Goal: Use online tool/utility: Utilize a website feature to perform a specific function

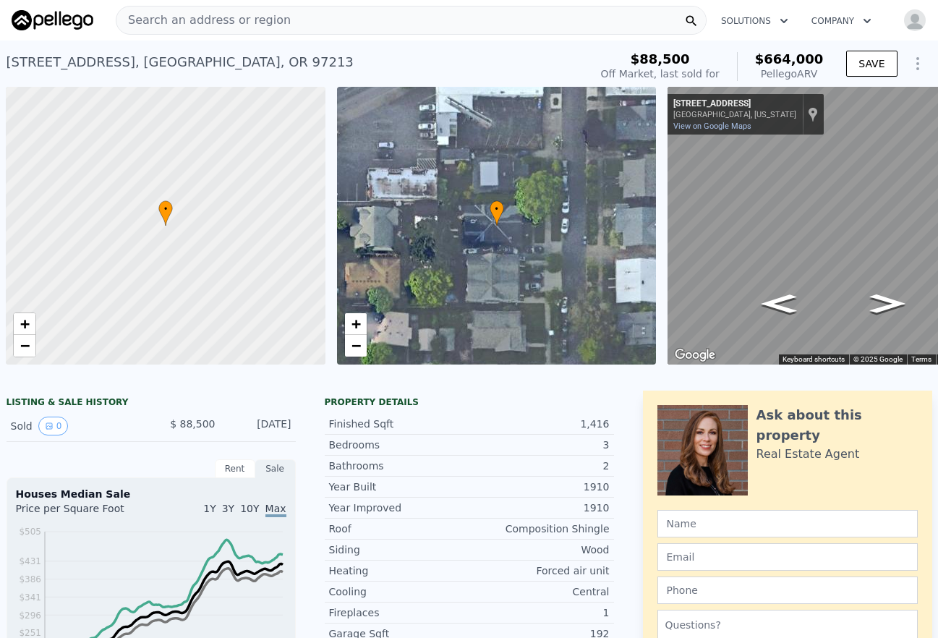
scroll to position [0, 61]
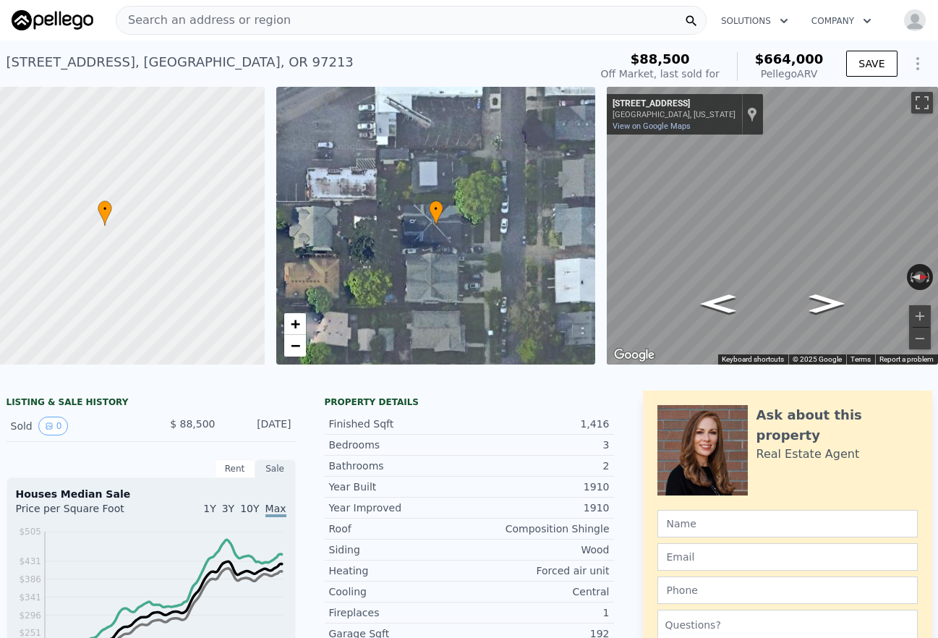
click at [264, 20] on span "Search an address or region" at bounding box center [203, 20] width 174 height 17
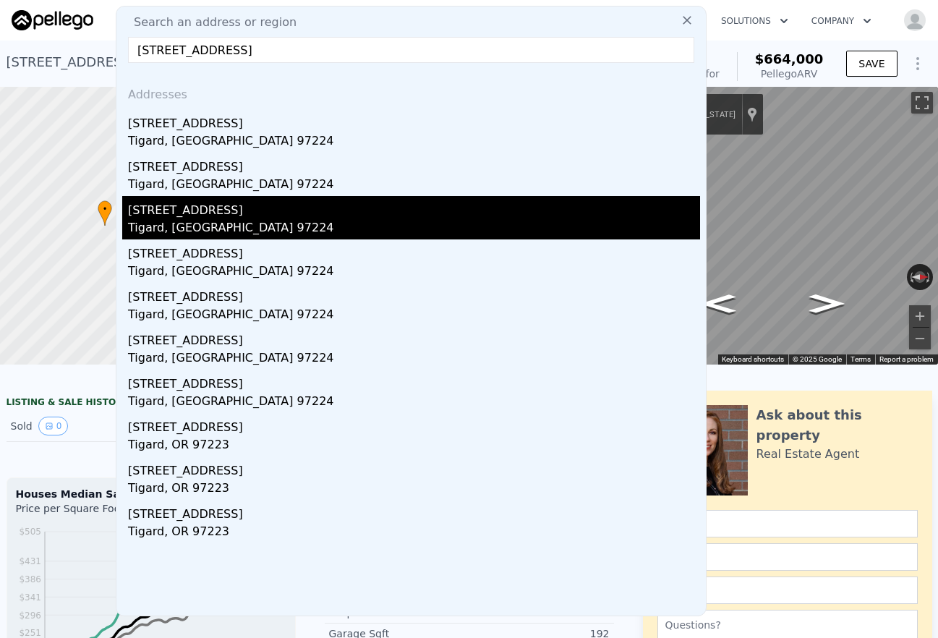
type input "[STREET_ADDRESS]"
click at [324, 218] on div "[STREET_ADDRESS]" at bounding box center [414, 207] width 572 height 23
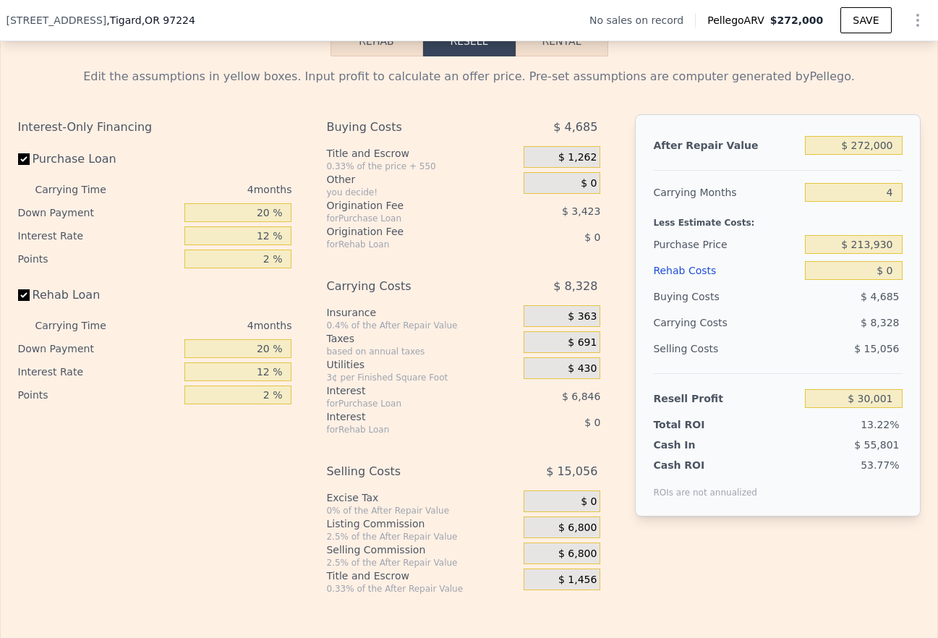
scroll to position [2001, 0]
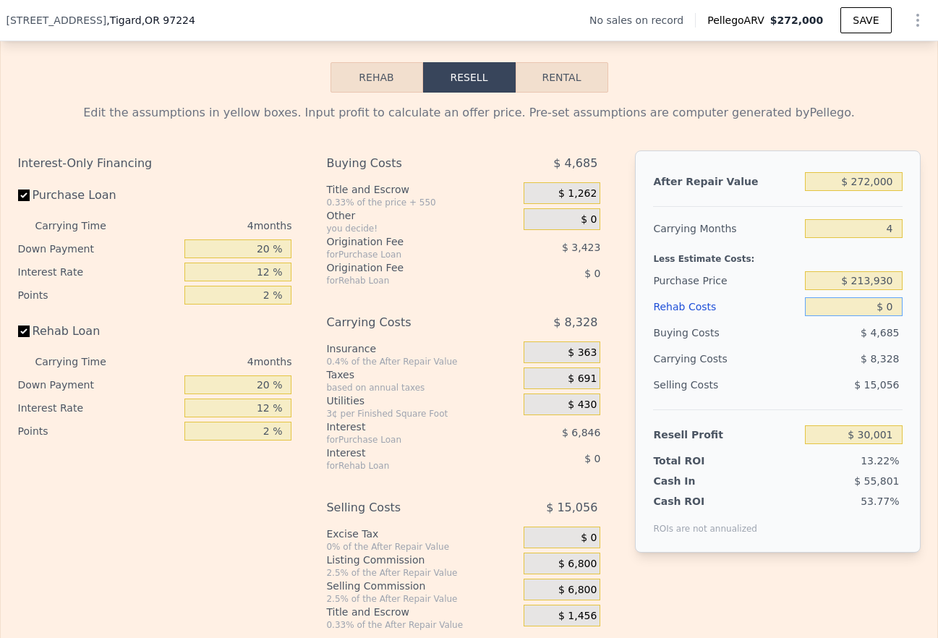
click at [896, 307] on input "$ 0" at bounding box center [853, 306] width 97 height 19
type input "$ 2"
type input "$ 29,999"
type input "$ 3"
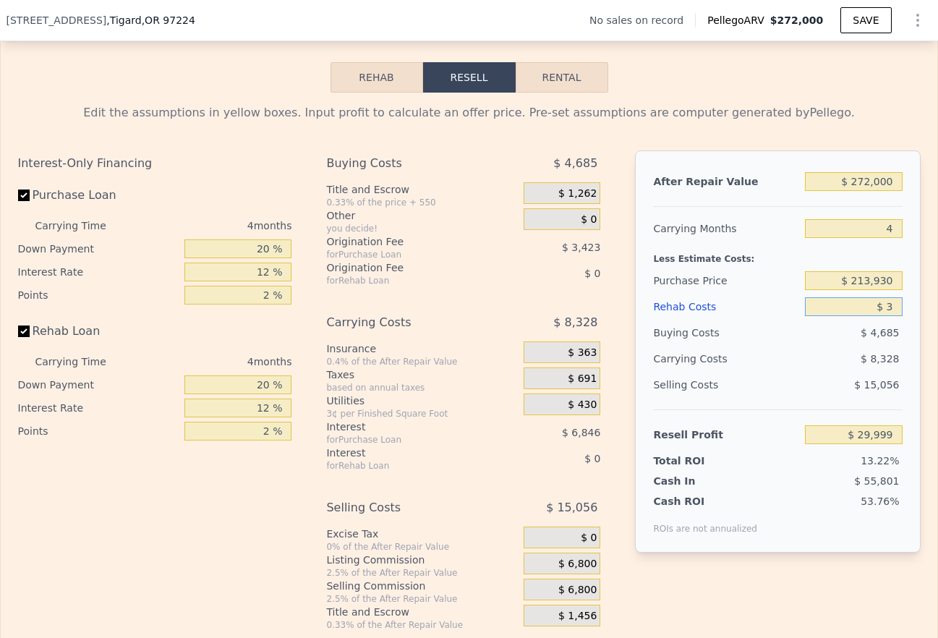
type input "$ 29,998"
type input "$ 35"
type input "$ 29,965"
type input "$ 350"
type input "$ 29,633"
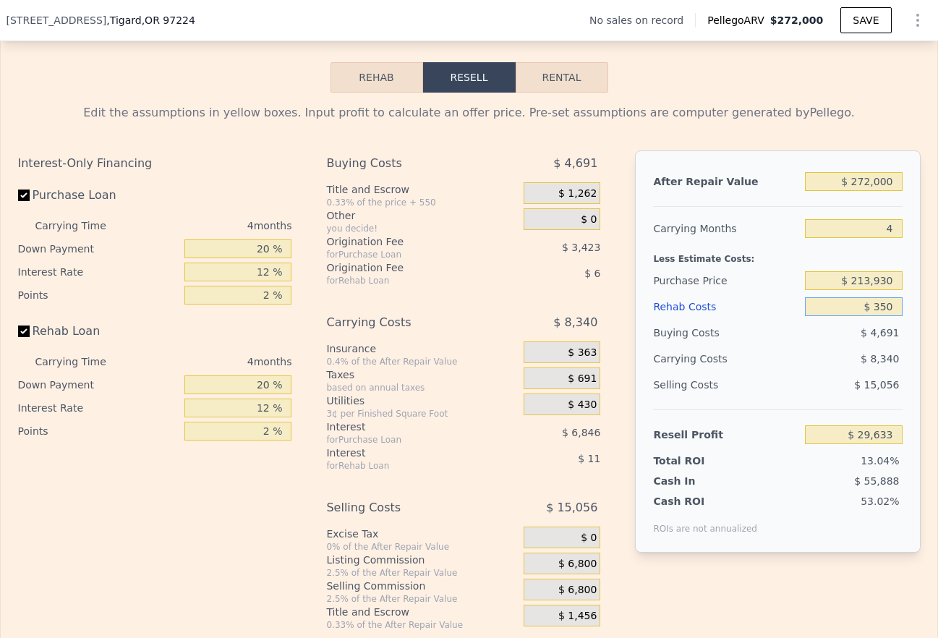
type input "$ 3,500"
type input "$ 26,333"
type input "$ 35,000"
type input "-$ 6,679"
click at [839, 351] on div "$ 9,448" at bounding box center [826, 359] width 153 height 26
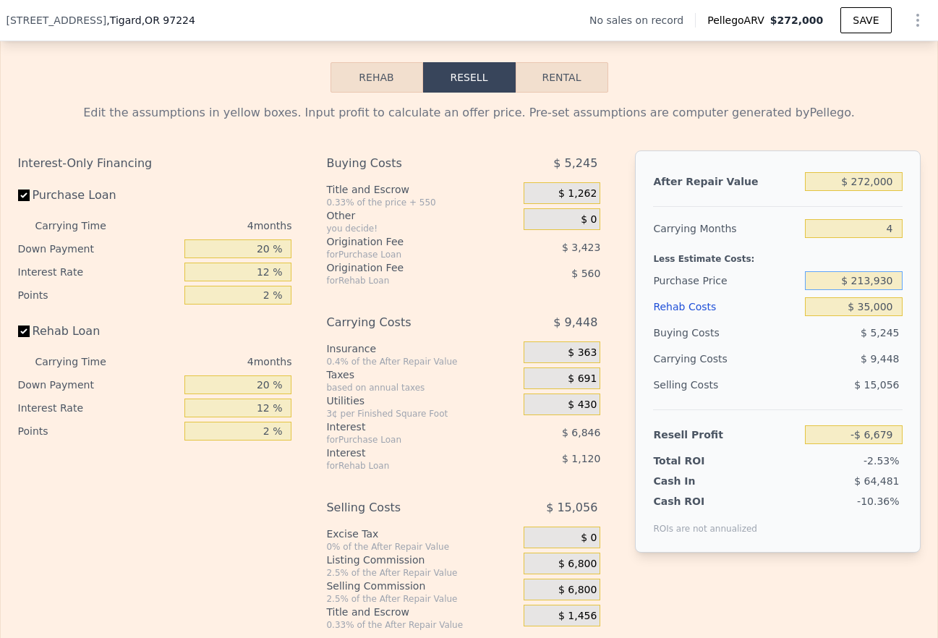
click at [891, 283] on input "$ 213,930" at bounding box center [853, 280] width 97 height 19
type input "$ 165,000"
click at [810, 361] on div "$ 9,448" at bounding box center [826, 359] width 153 height 26
type input "$ 44,761"
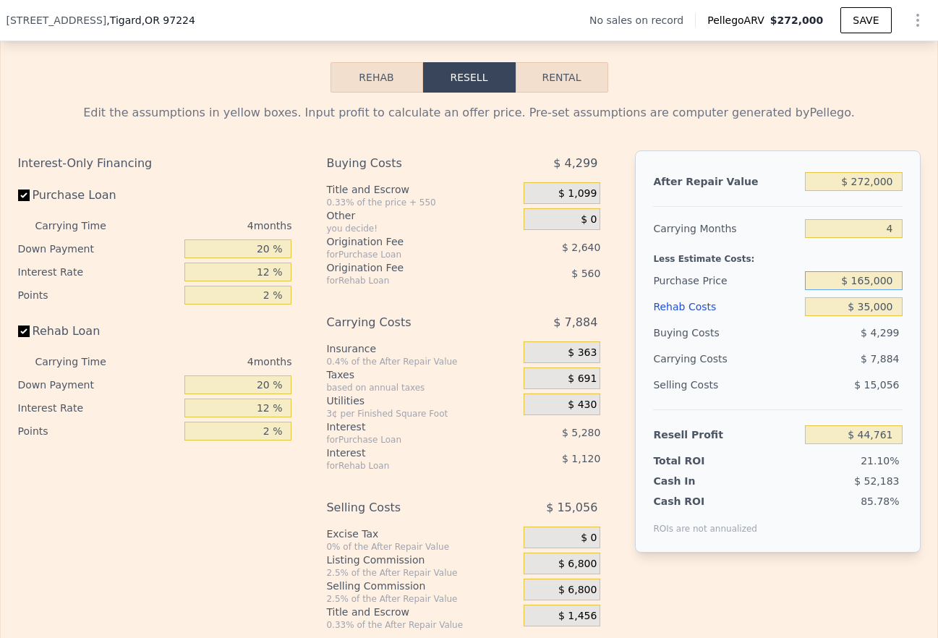
click at [870, 279] on input "$ 165,000" at bounding box center [853, 280] width 97 height 19
type input "$ 155,000"
type input "$ 55,274"
click at [805, 359] on div "$ 7,884" at bounding box center [826, 359] width 153 height 26
